Goal: Information Seeking & Learning: Learn about a topic

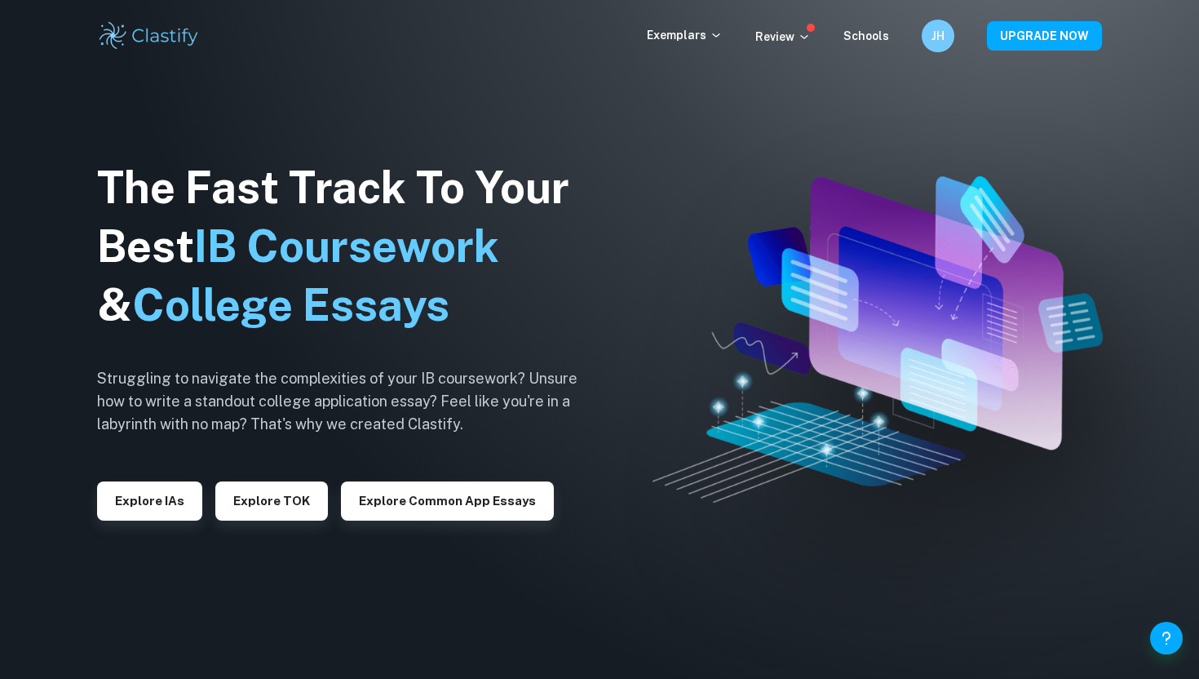
click at [701, 44] on div "Exemplars" at bounding box center [701, 36] width 108 height 20
click at [702, 38] on p "Exemplars" at bounding box center [685, 35] width 76 height 18
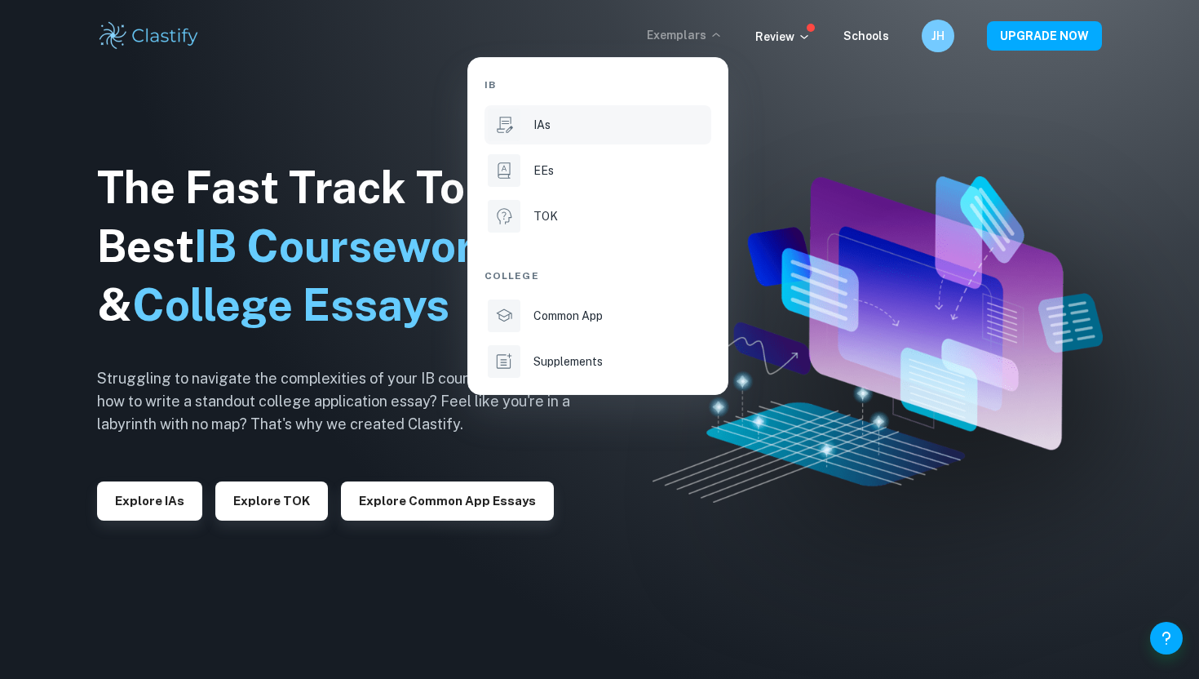
click at [556, 133] on div "IAs" at bounding box center [620, 125] width 175 height 18
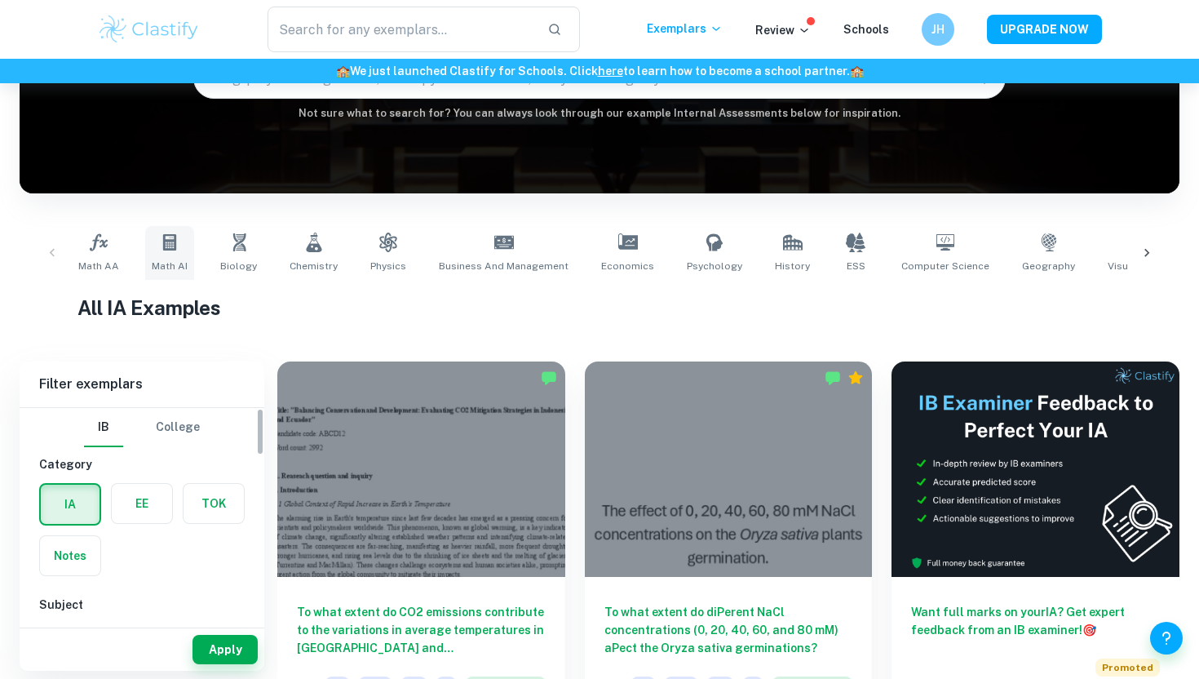
scroll to position [206, 0]
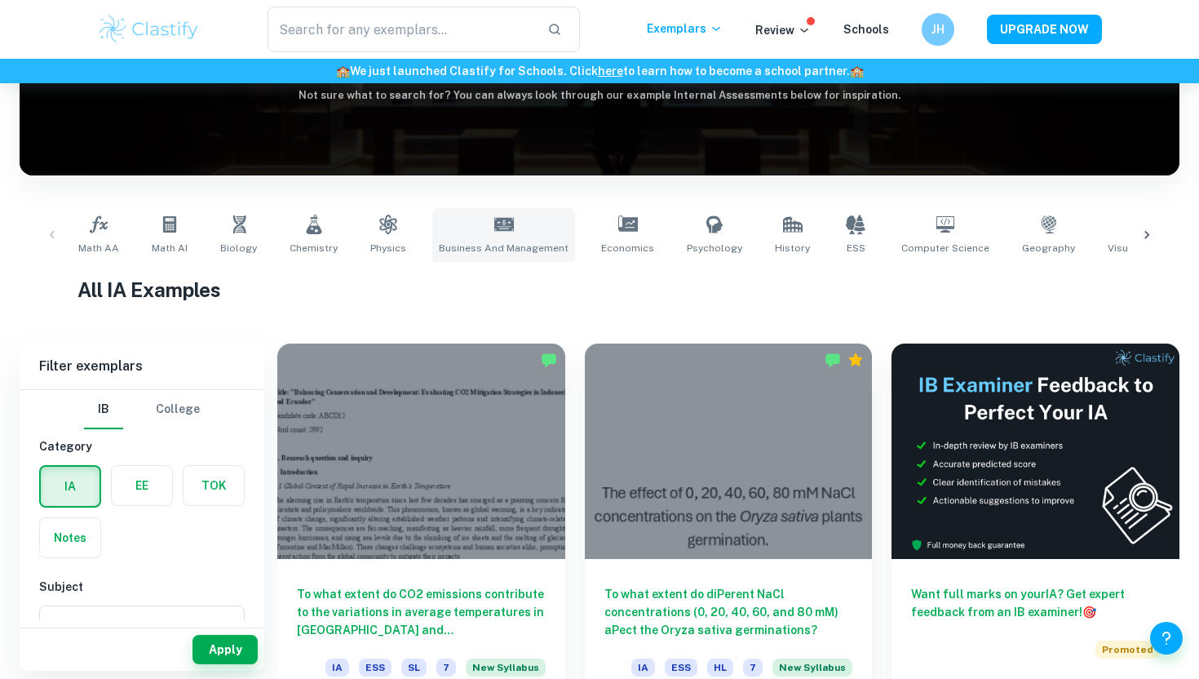
click at [494, 224] on icon at bounding box center [504, 225] width 20 height 20
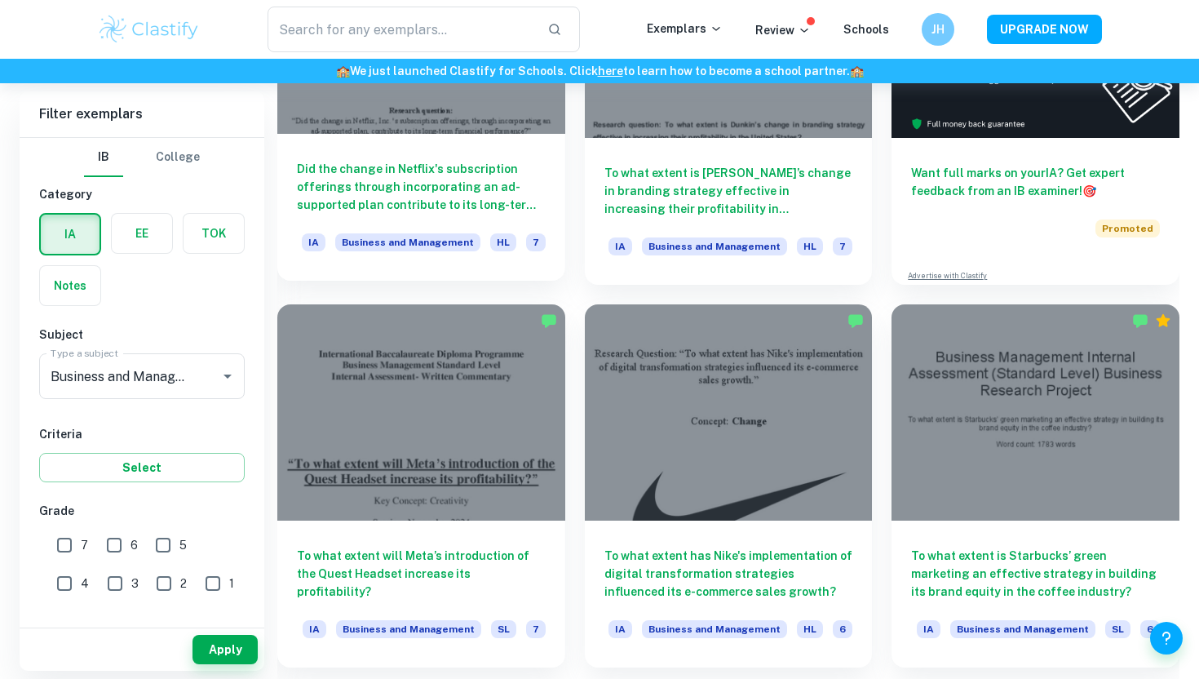
scroll to position [630, 0]
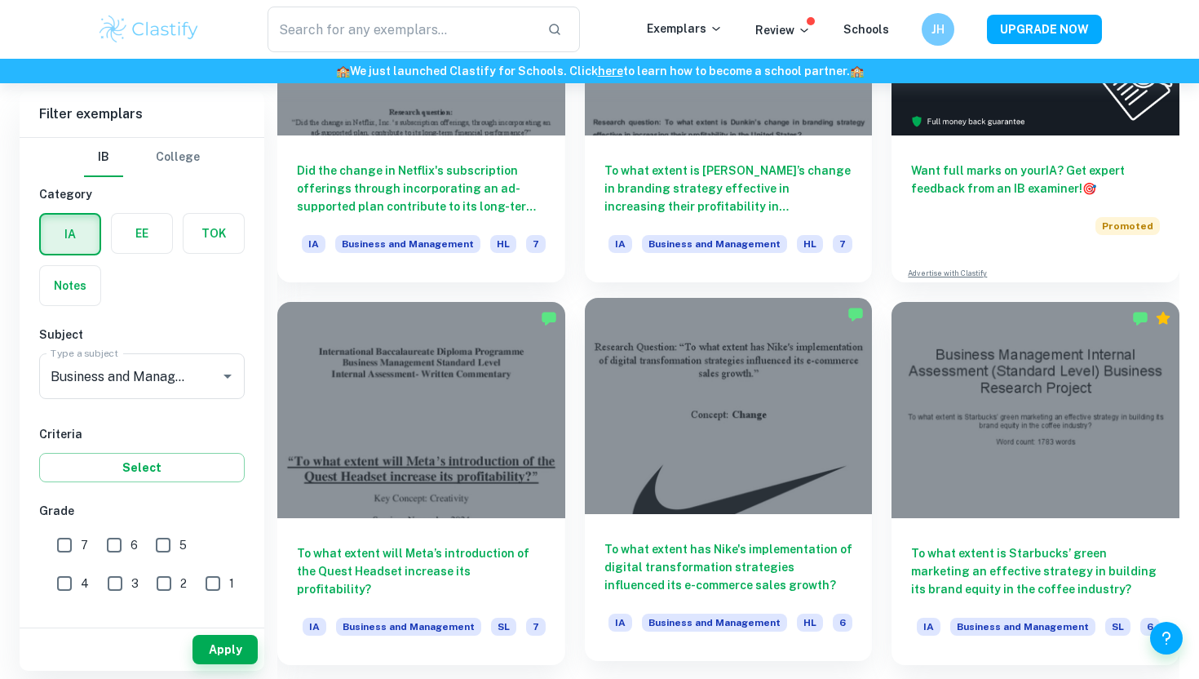
click at [698, 394] on div at bounding box center [729, 405] width 288 height 215
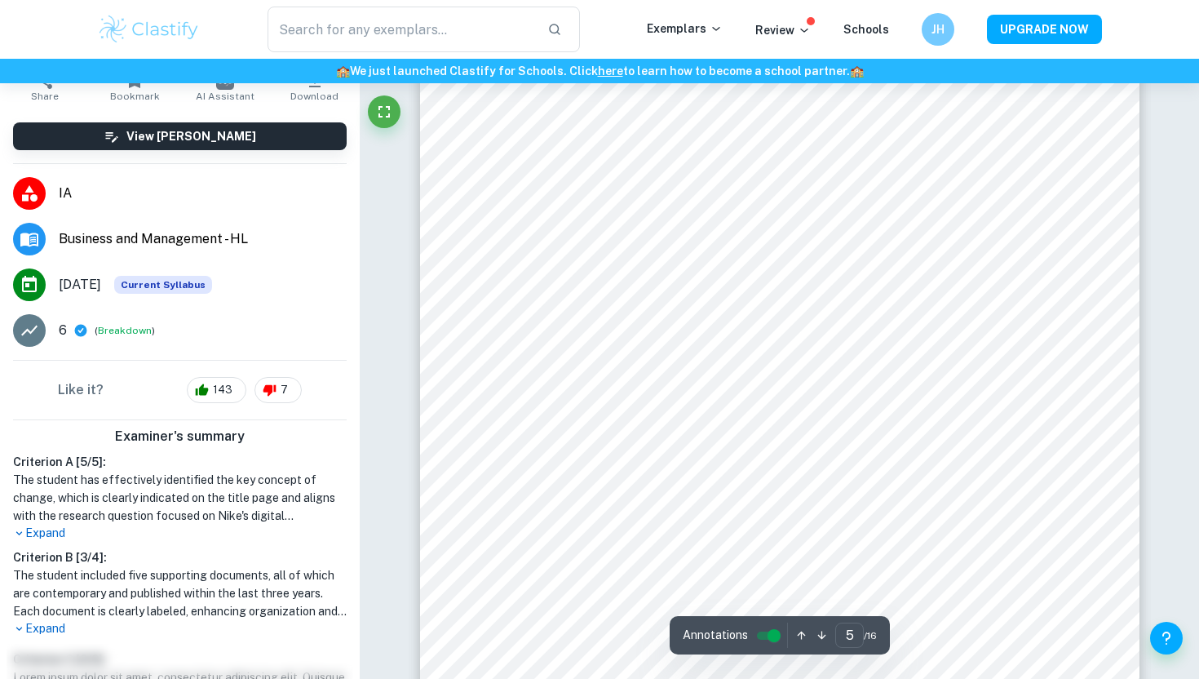
scroll to position [3985, 0]
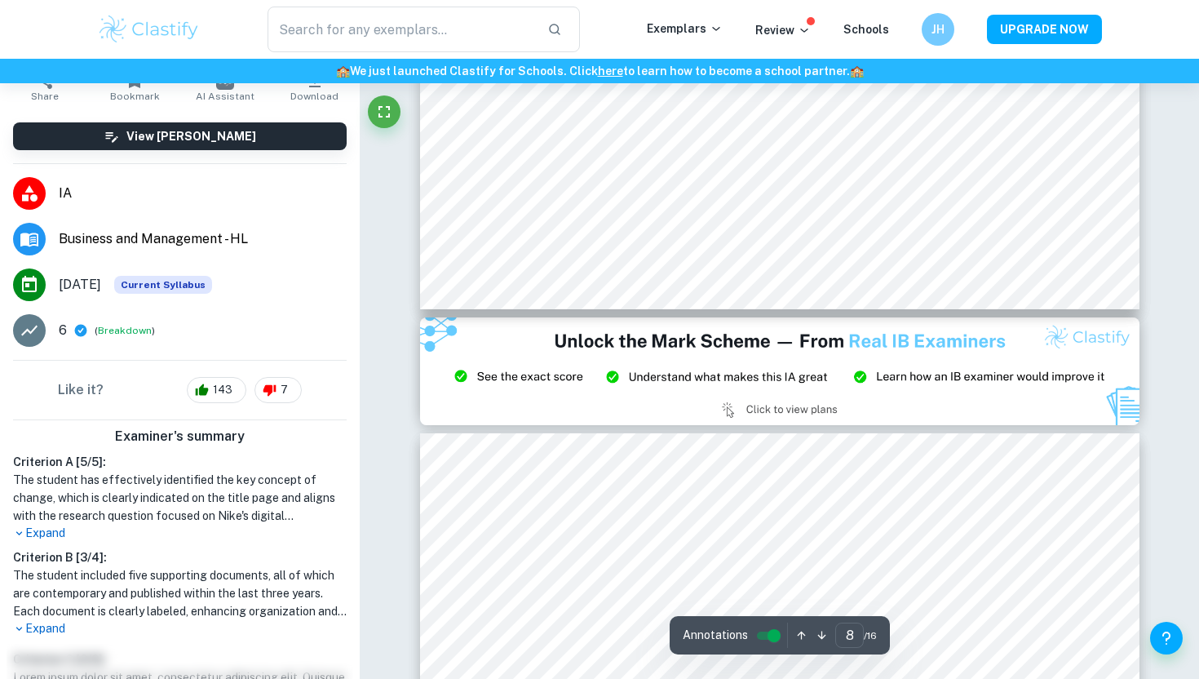
type input "9"
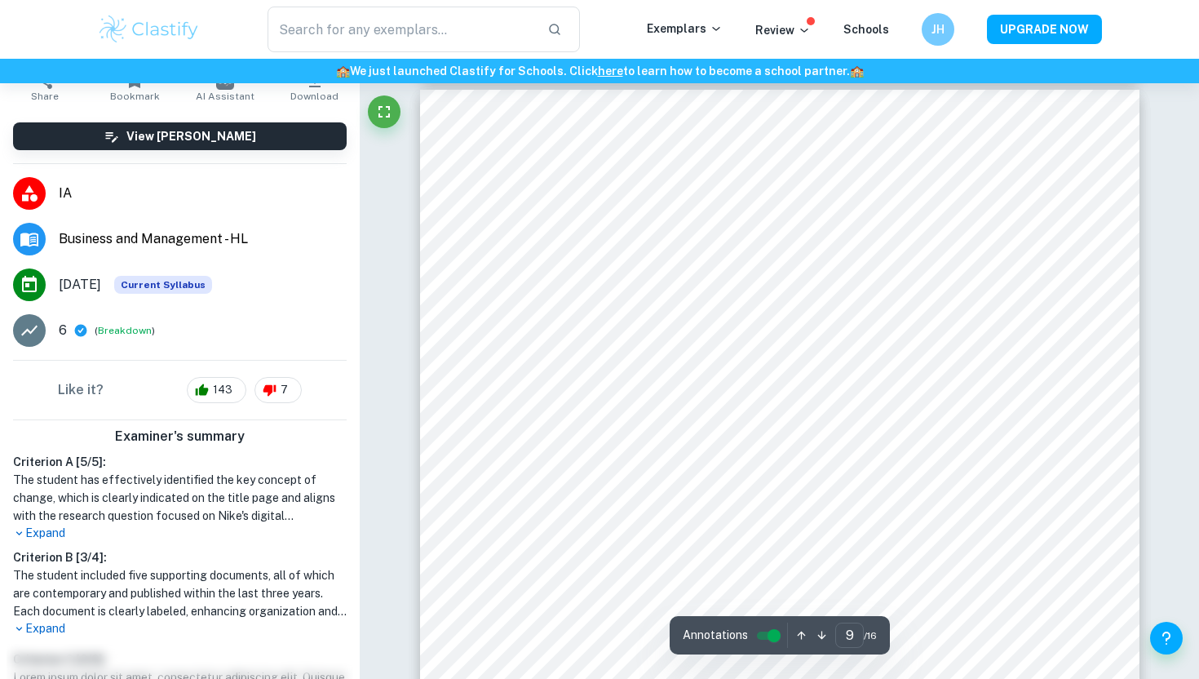
scroll to position [7869, 0]
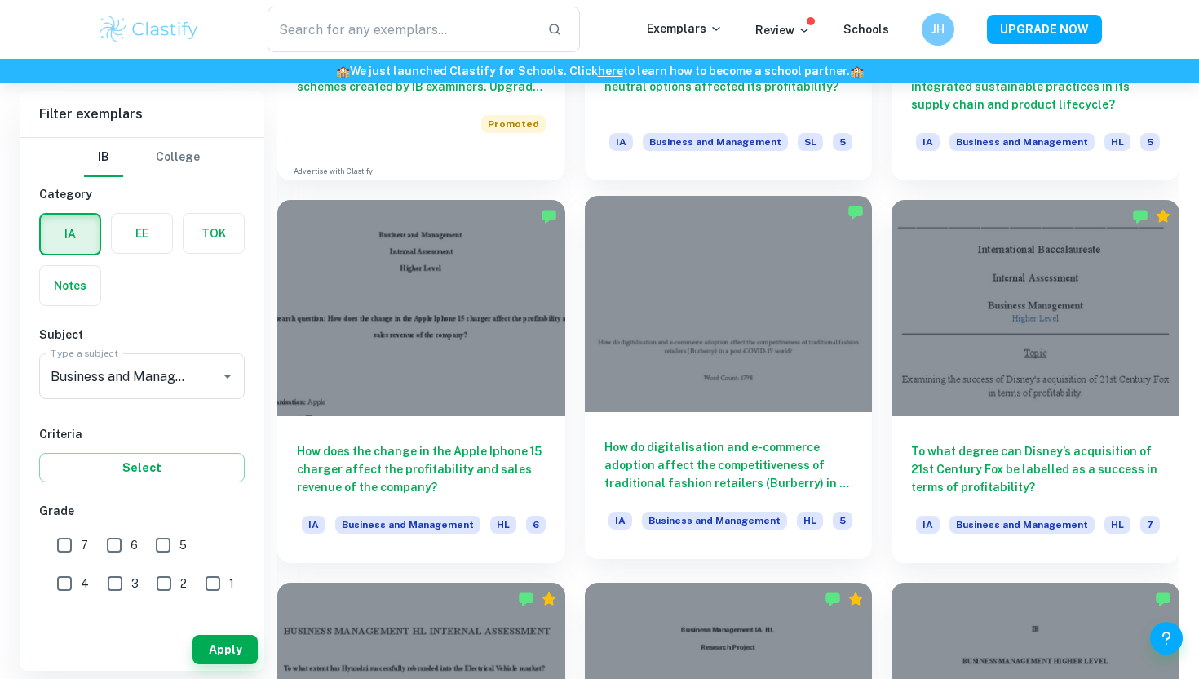
scroll to position [1511, 0]
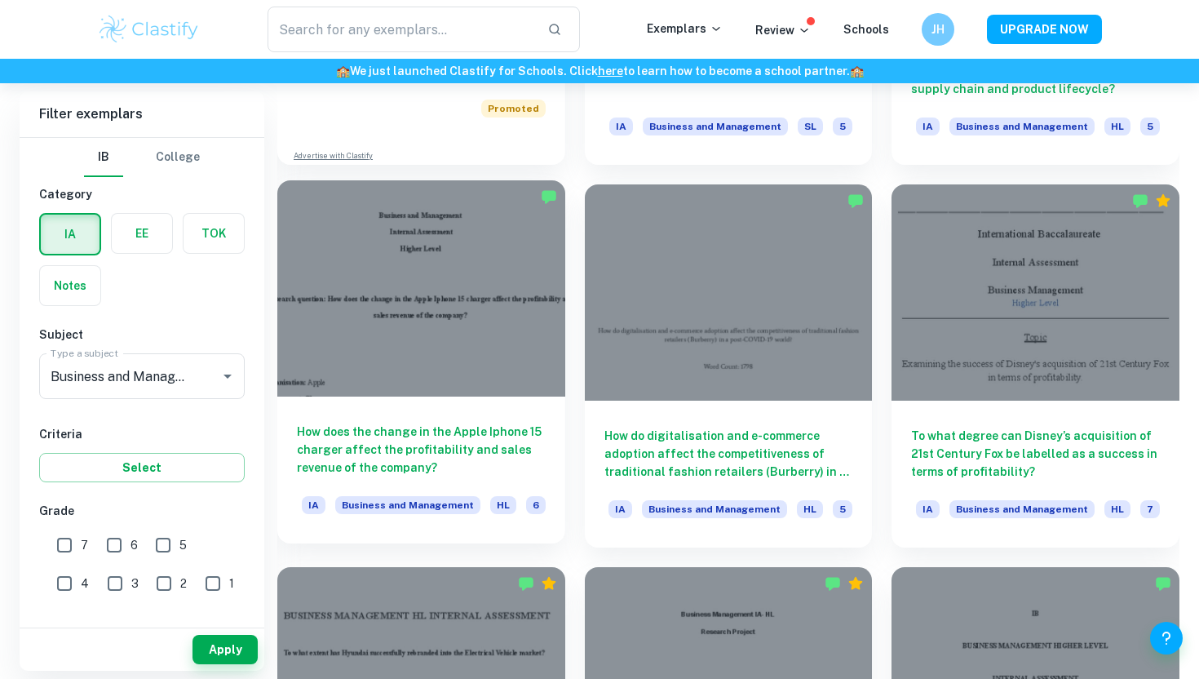
click at [445, 329] on div at bounding box center [421, 287] width 288 height 215
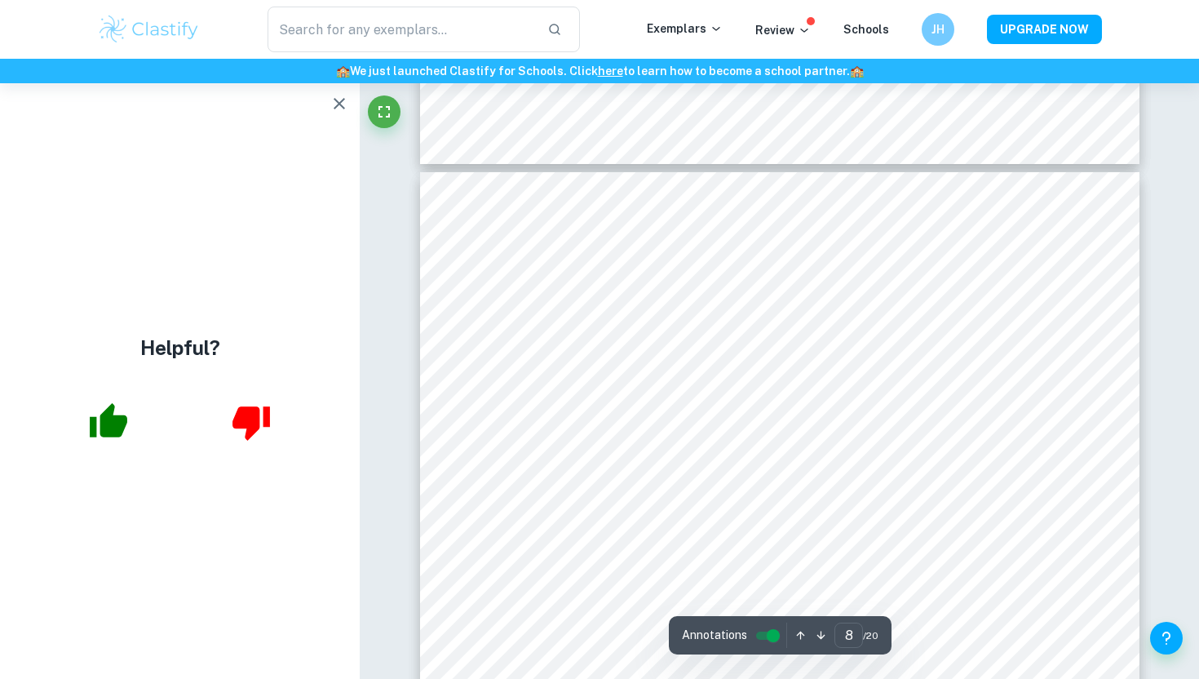
scroll to position [7330, 0]
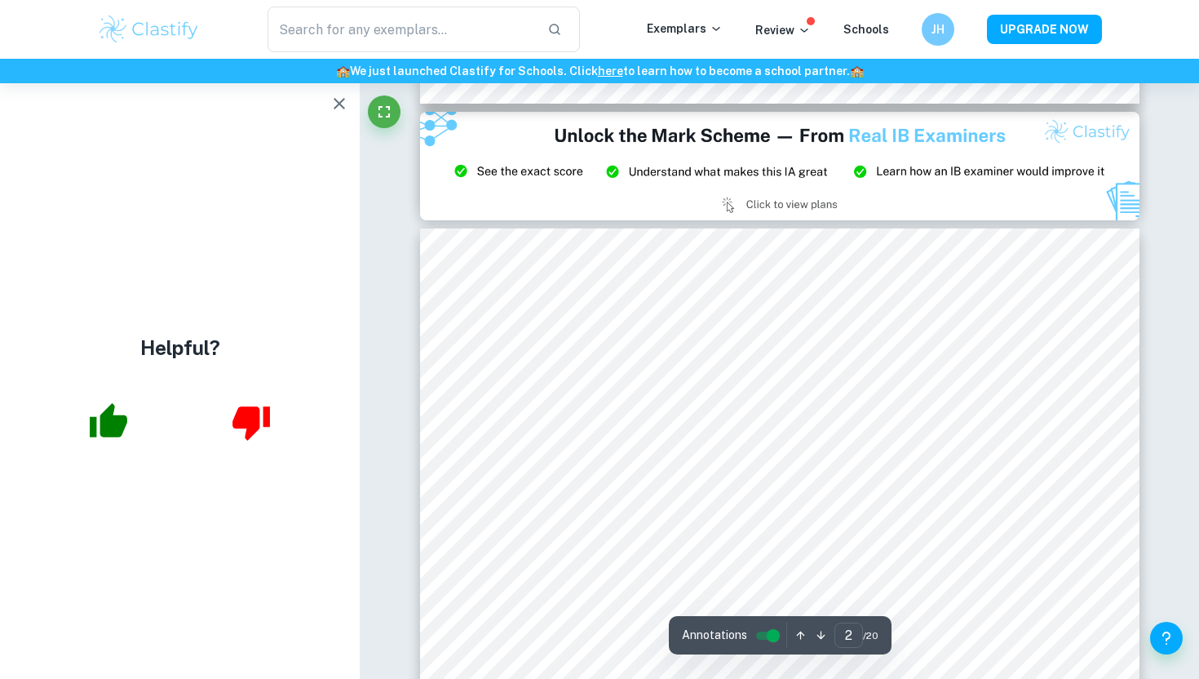
type input "1"
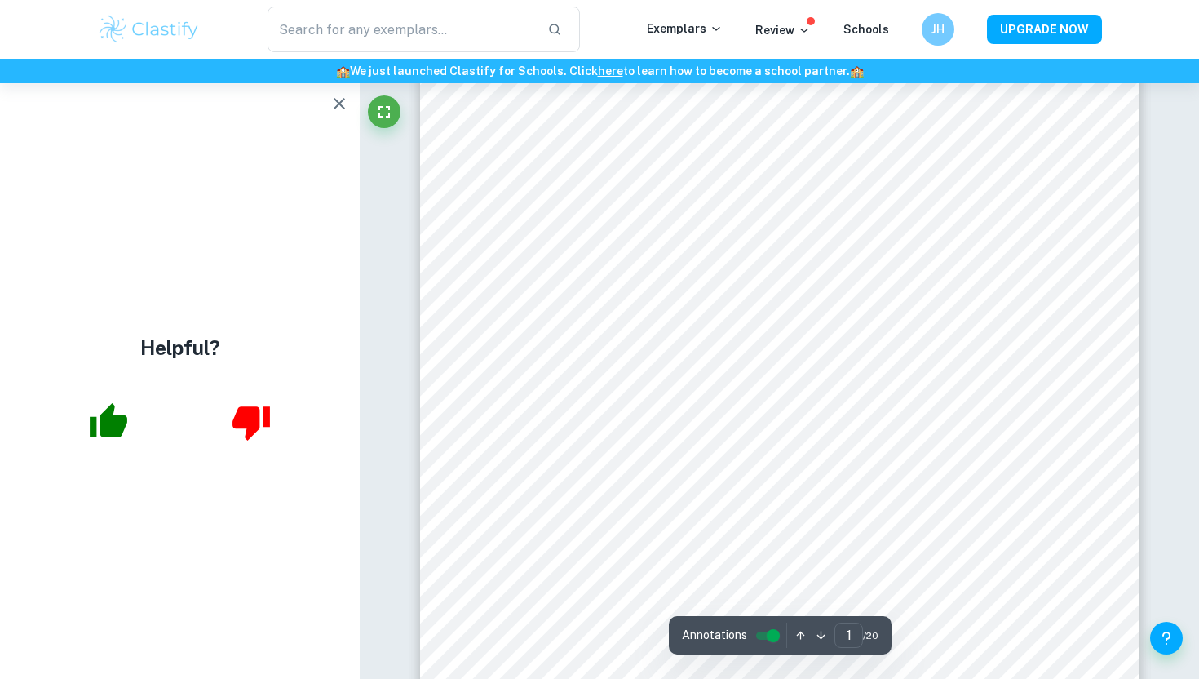
scroll to position [0, 0]
